Goal: Check status: Check status

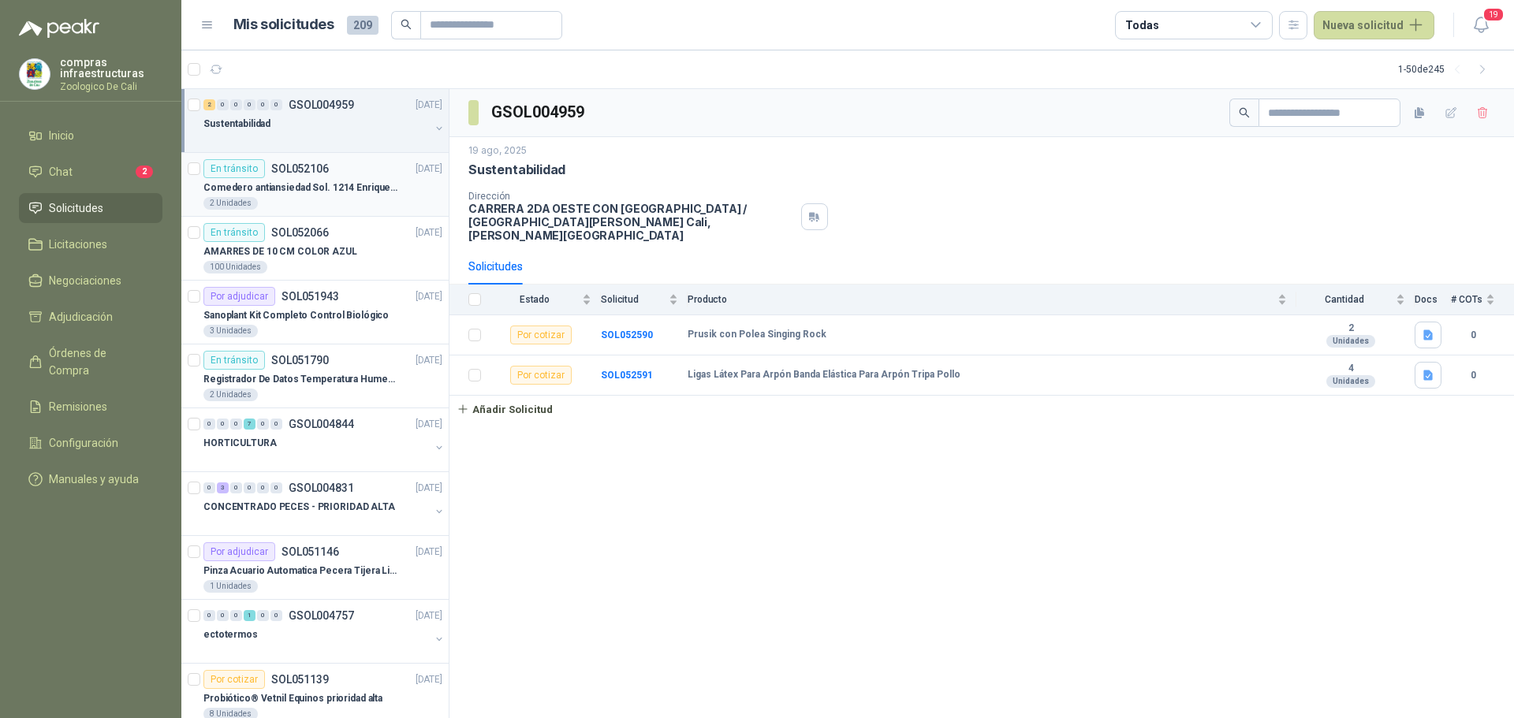
click at [300, 177] on div "En [PERSON_NAME] SOL052106" at bounding box center [265, 168] width 125 height 19
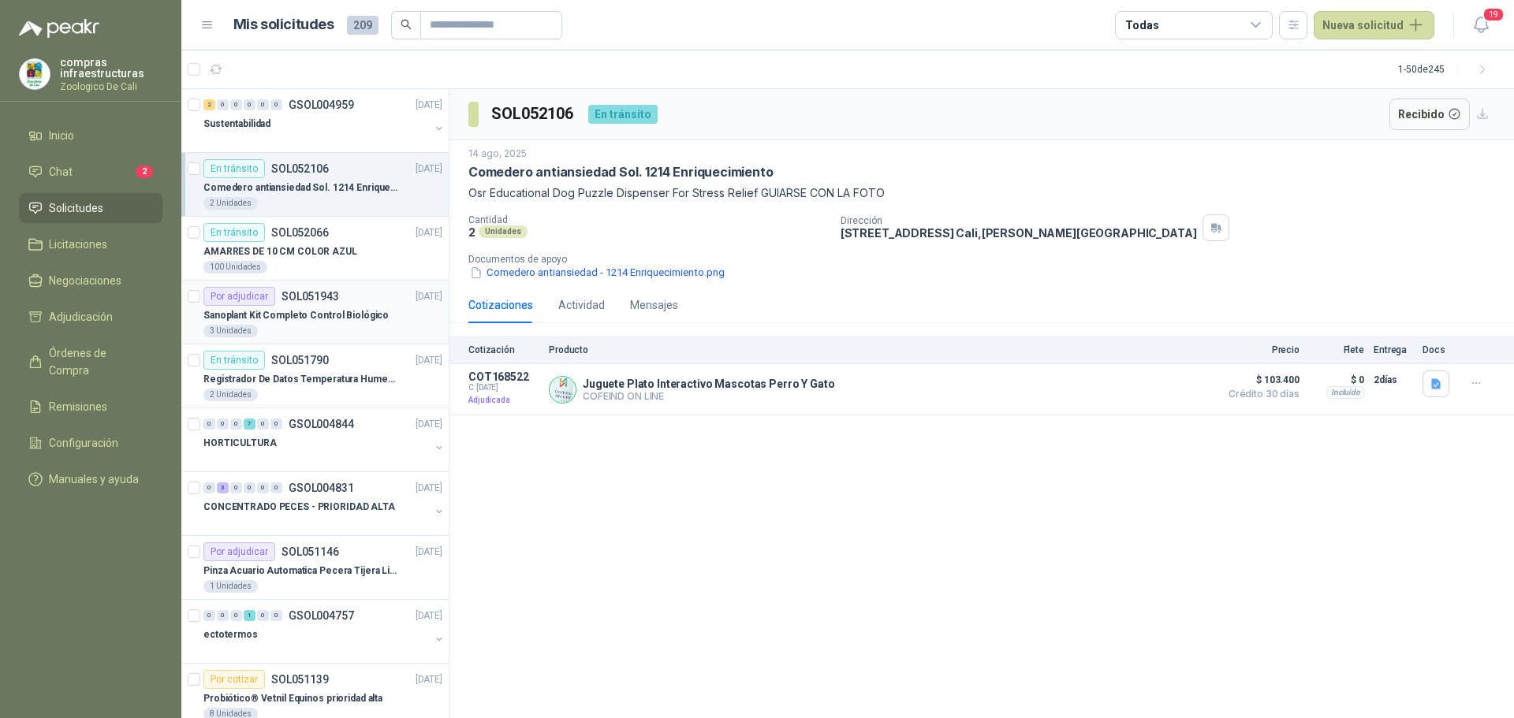
click at [360, 292] on div "Por adjudicar SOL051943 [DATE]" at bounding box center [322, 296] width 239 height 19
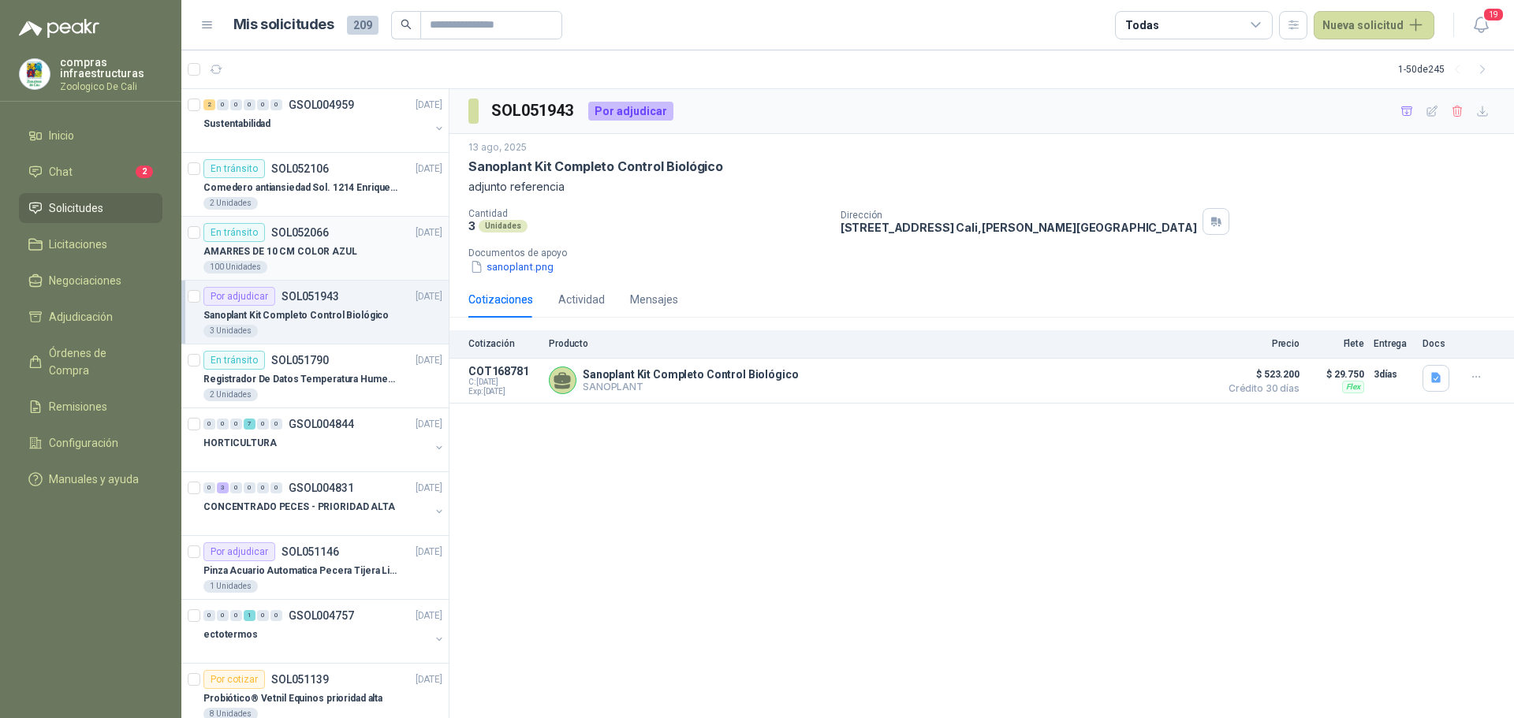
click at [305, 248] on p "AMARRES DE 10 CM COLOR AZUL" at bounding box center [280, 251] width 154 height 15
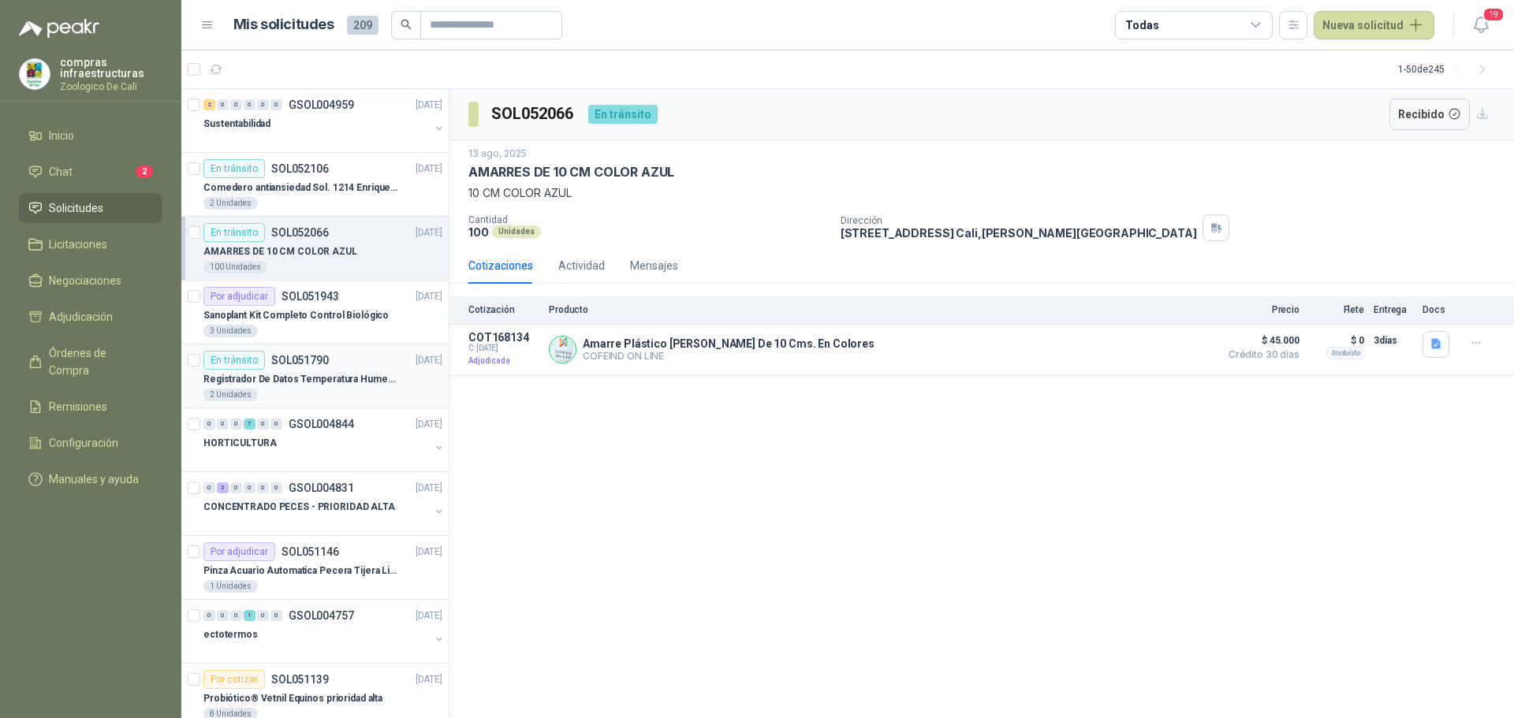
click at [322, 394] on div "2 Unidades" at bounding box center [322, 395] width 239 height 13
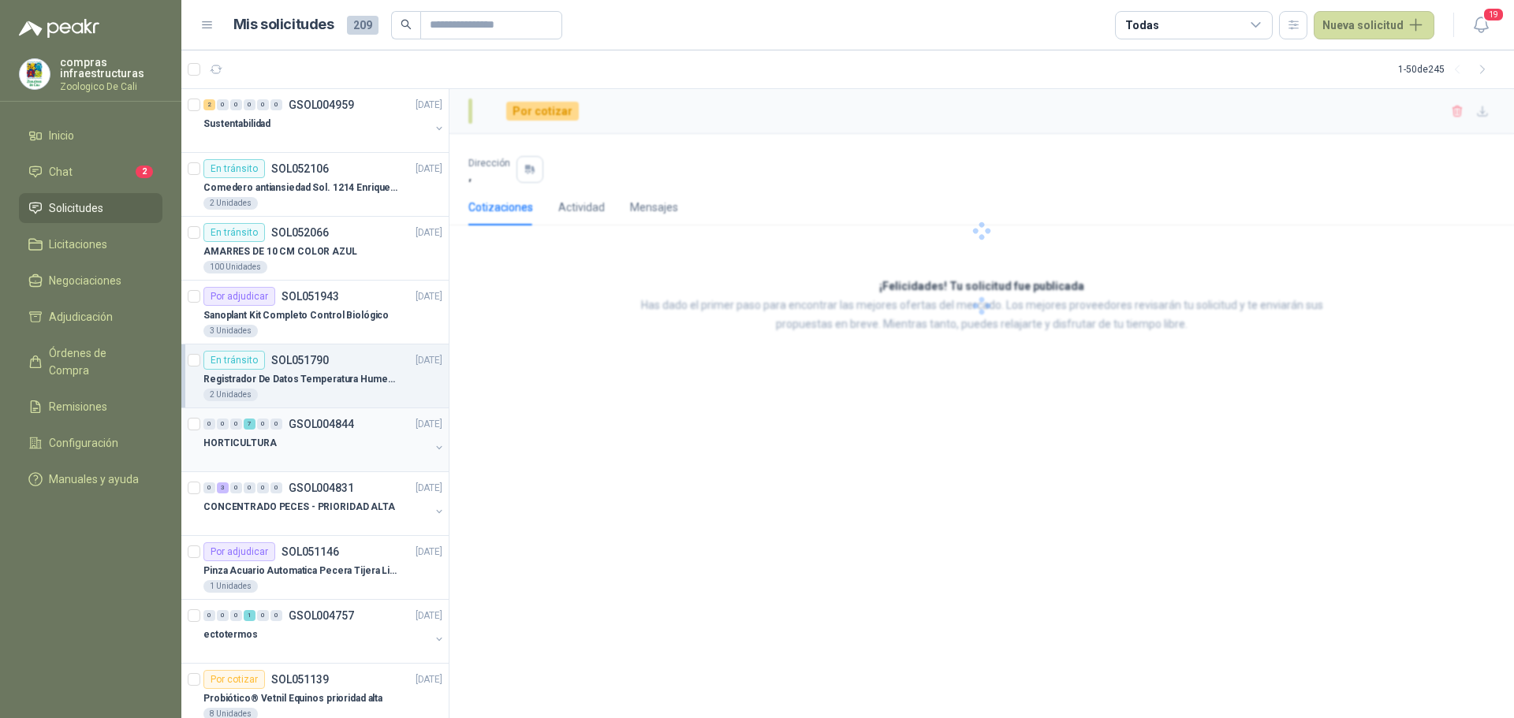
click at [322, 459] on div at bounding box center [316, 458] width 226 height 13
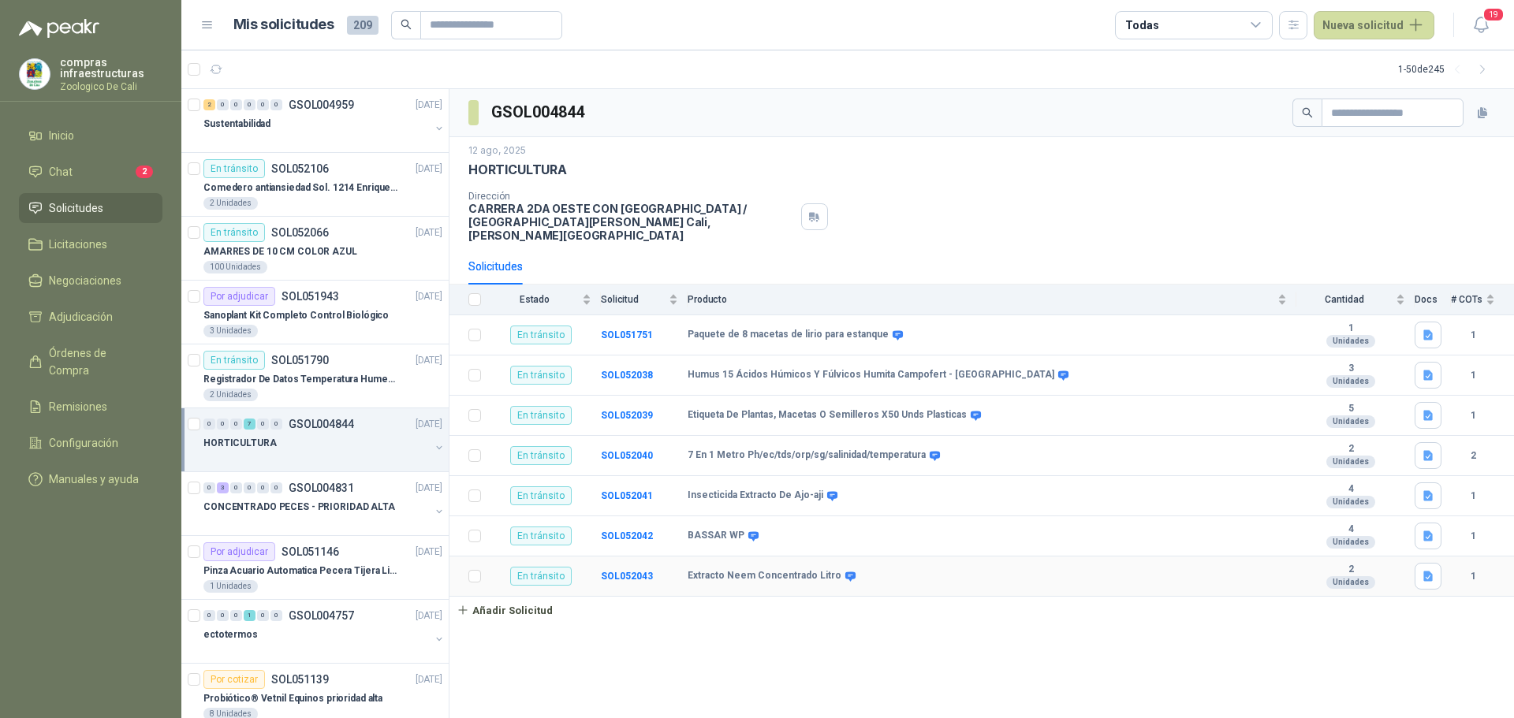
click at [1345, 576] on div "Unidades" at bounding box center [1350, 582] width 49 height 13
click at [619, 571] on b "SOL052043" at bounding box center [627, 576] width 52 height 11
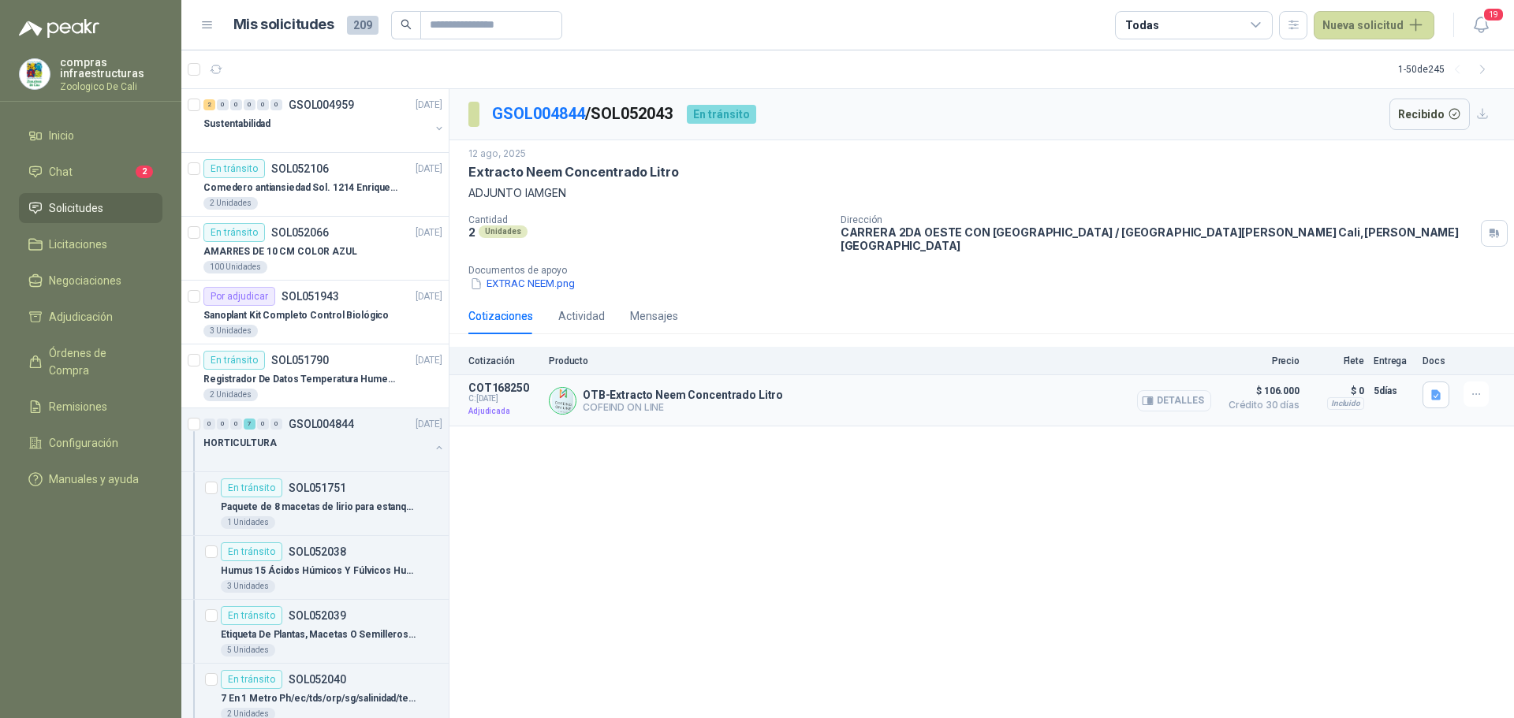
click at [1182, 391] on button "Detalles" at bounding box center [1174, 400] width 74 height 21
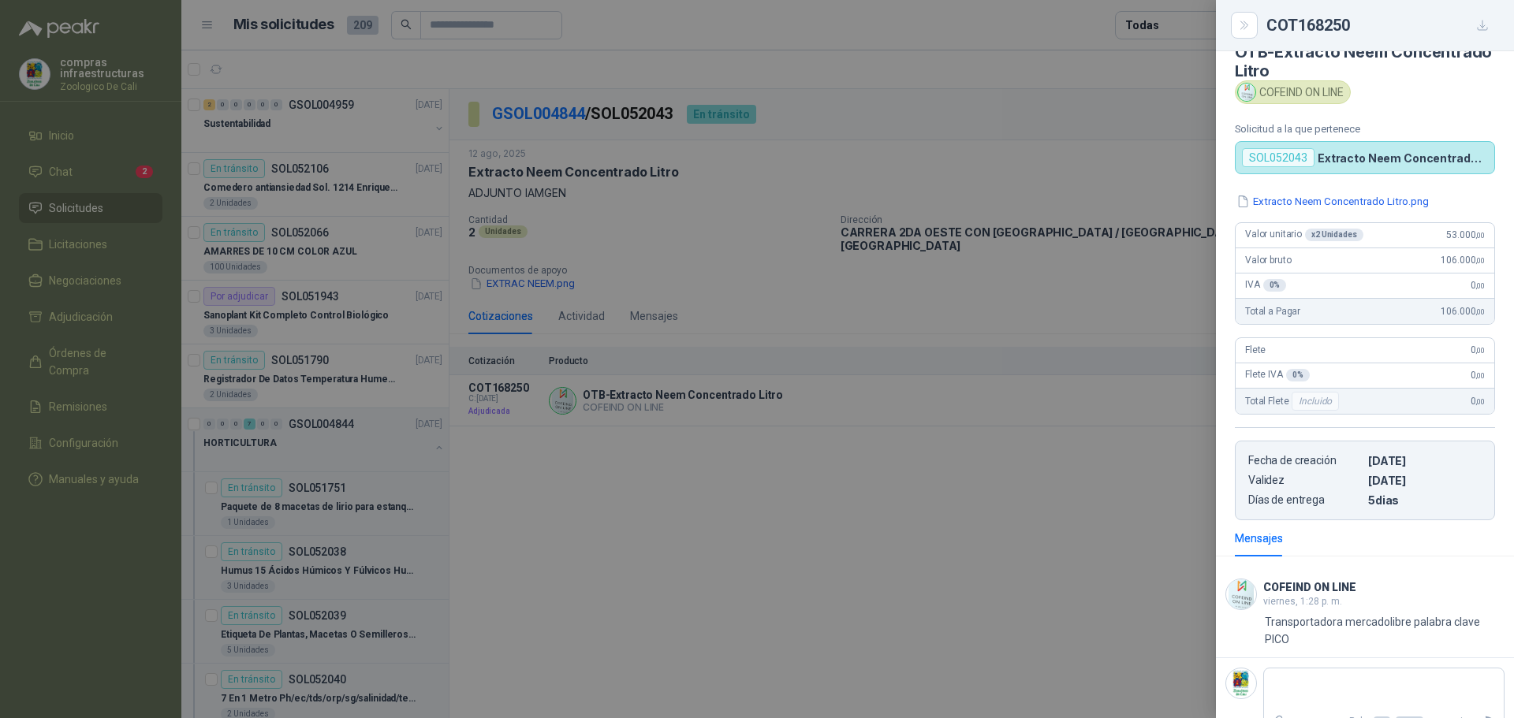
scroll to position [55, 0]
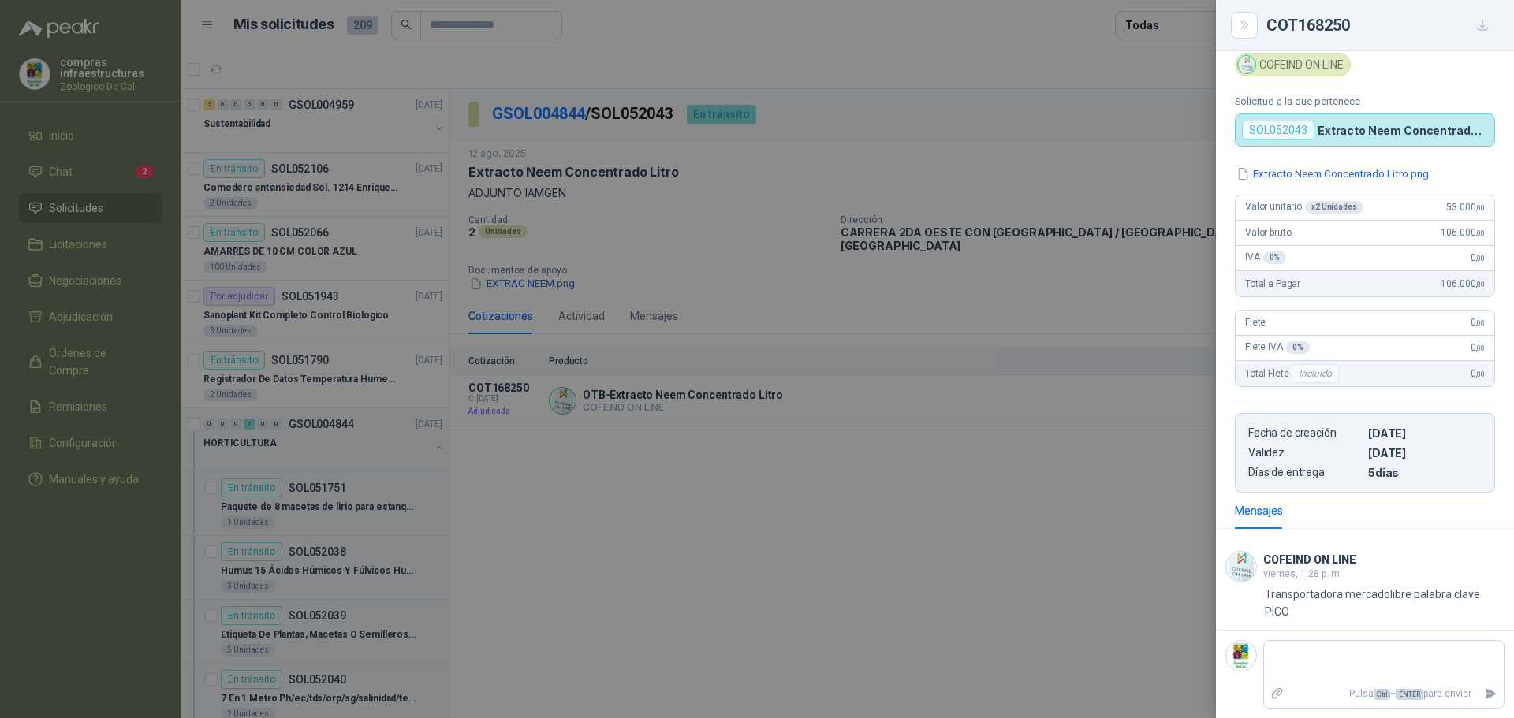
click at [721, 121] on div at bounding box center [757, 359] width 1514 height 718
